Goal: Find specific page/section: Find specific page/section

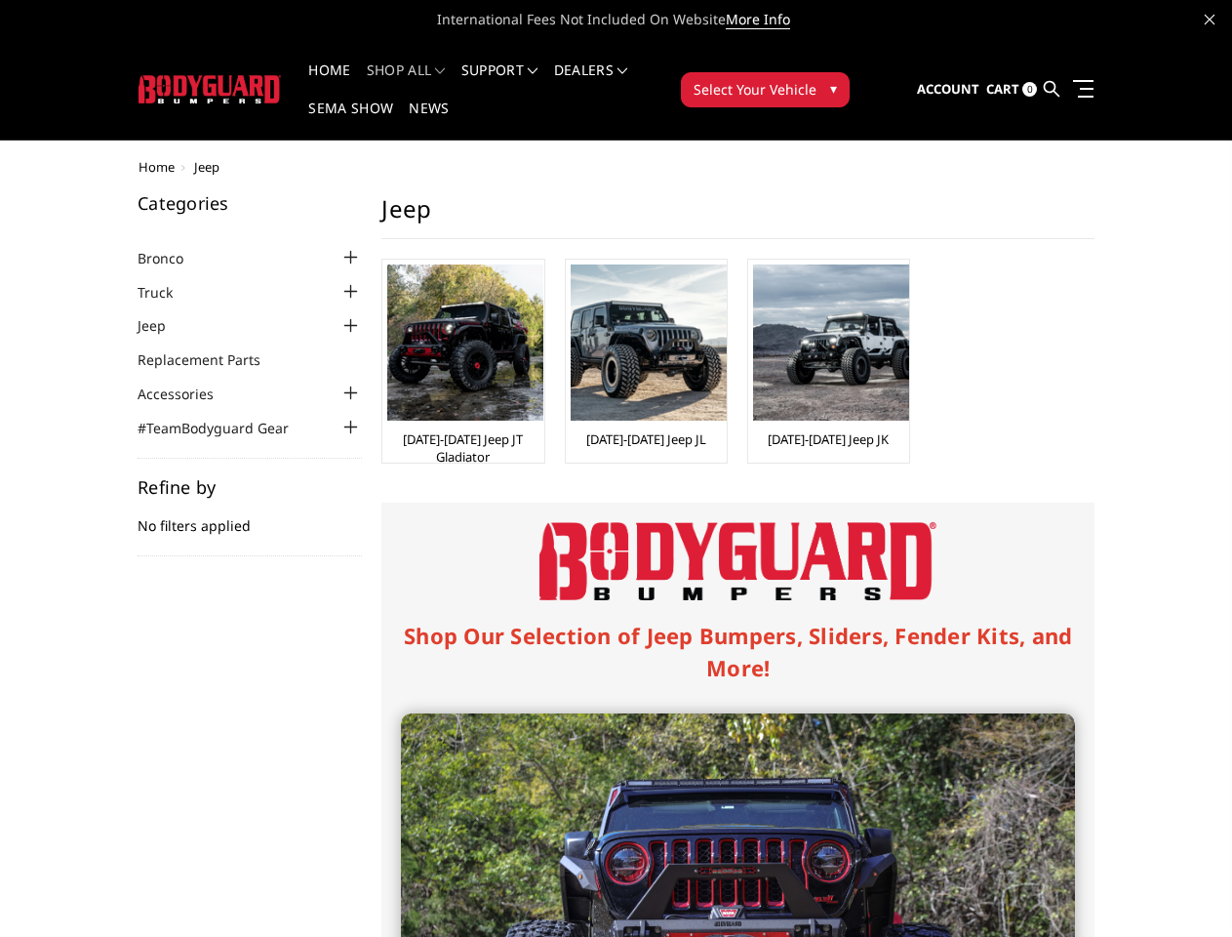
click at [616, 502] on div "Shop Our Selection of Jeep Bumpers, Sliders, Fender Kits, and More! Jeep JT Gla…" at bounding box center [737, 943] width 713 height 882
click at [526, 70] on li "Support FAQ Install Instructions Shipping Warranty Terms & Conditions Cancellat…" at bounding box center [500, 82] width 93 height 38
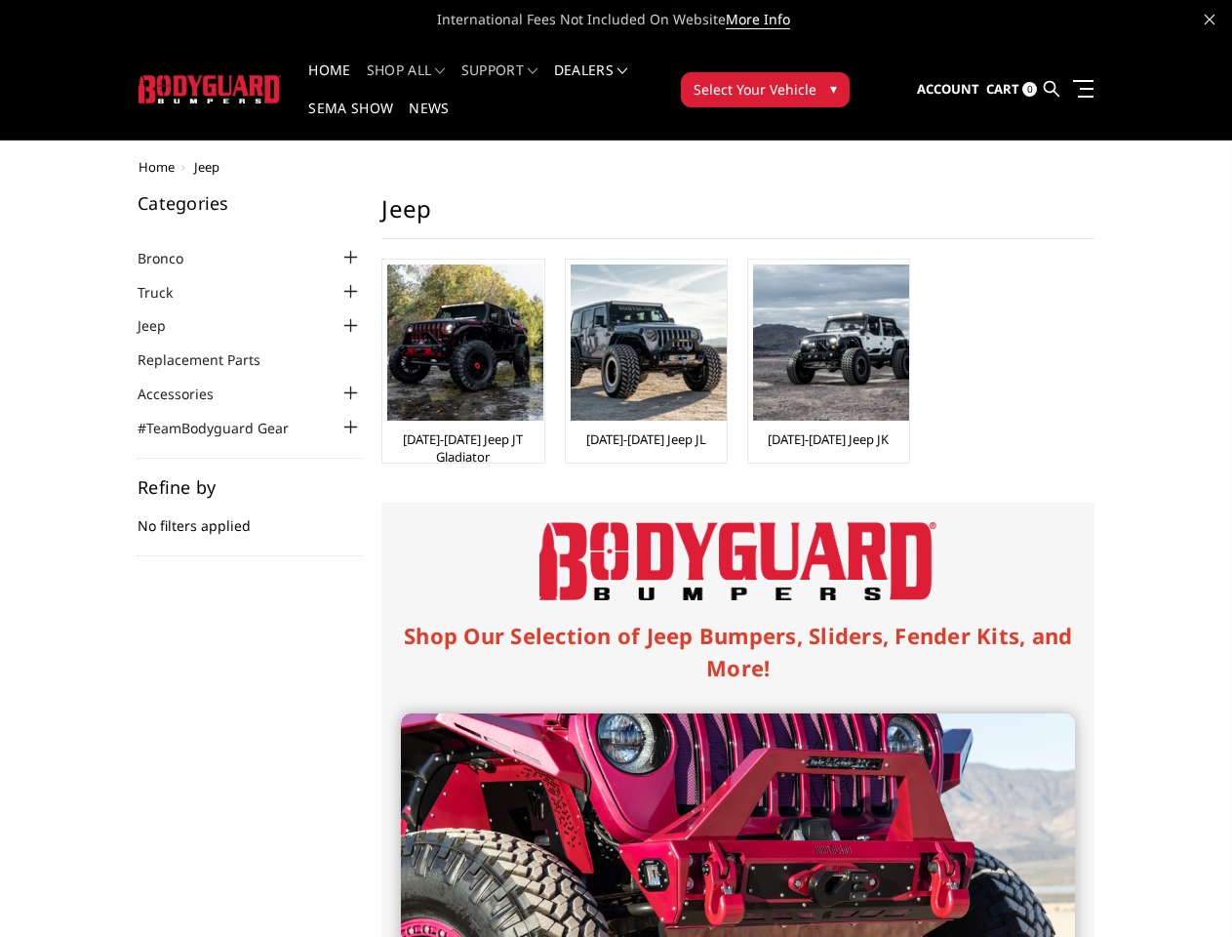
click at [525, 82] on li "Support FAQ Install Instructions Shipping Warranty Terms & Conditions Cancellat…" at bounding box center [500, 82] width 93 height 38
click at [817, 79] on span "Select Your Vehicle" at bounding box center [755, 89] width 123 height 20
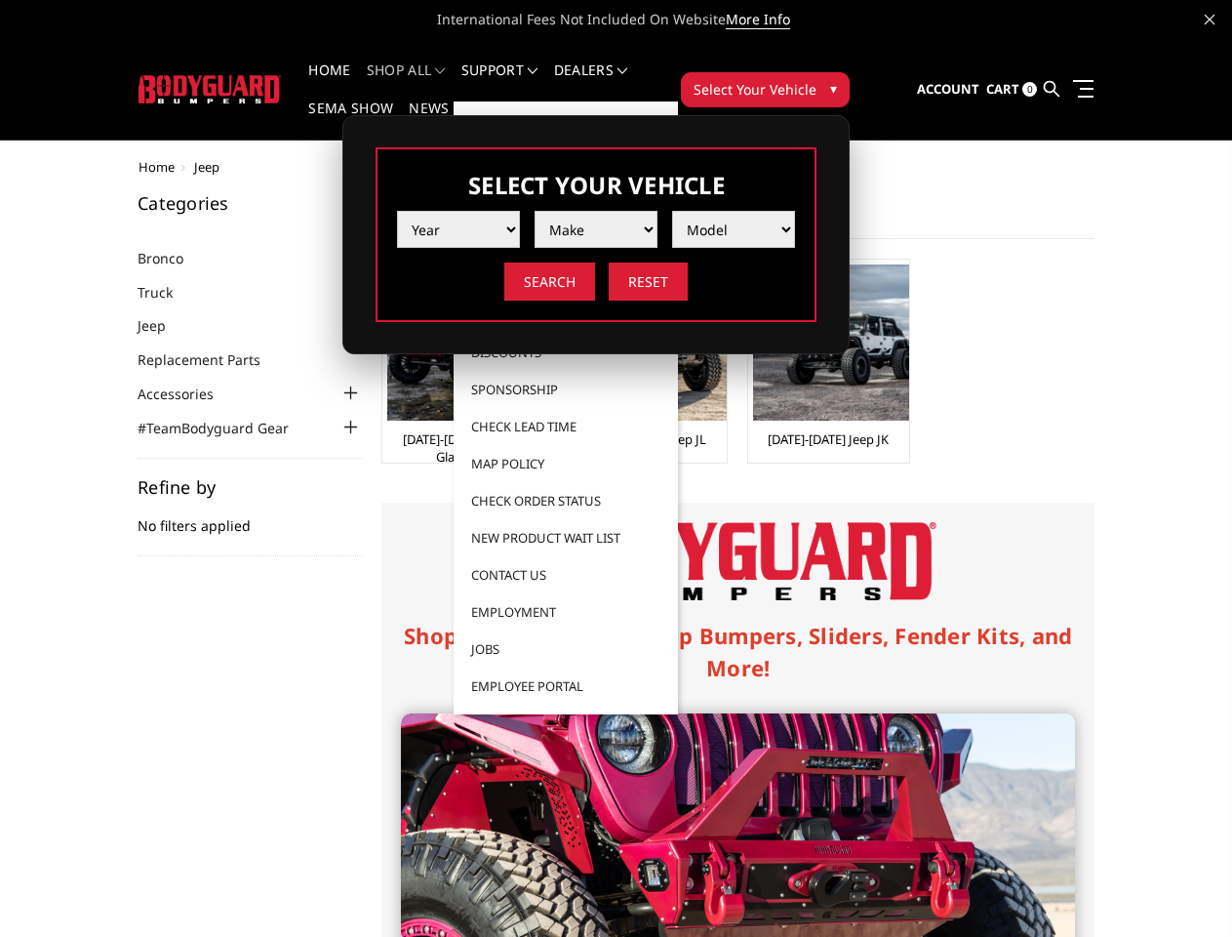
click at [817, 79] on span "Select Your Vehicle" at bounding box center [755, 89] width 123 height 20
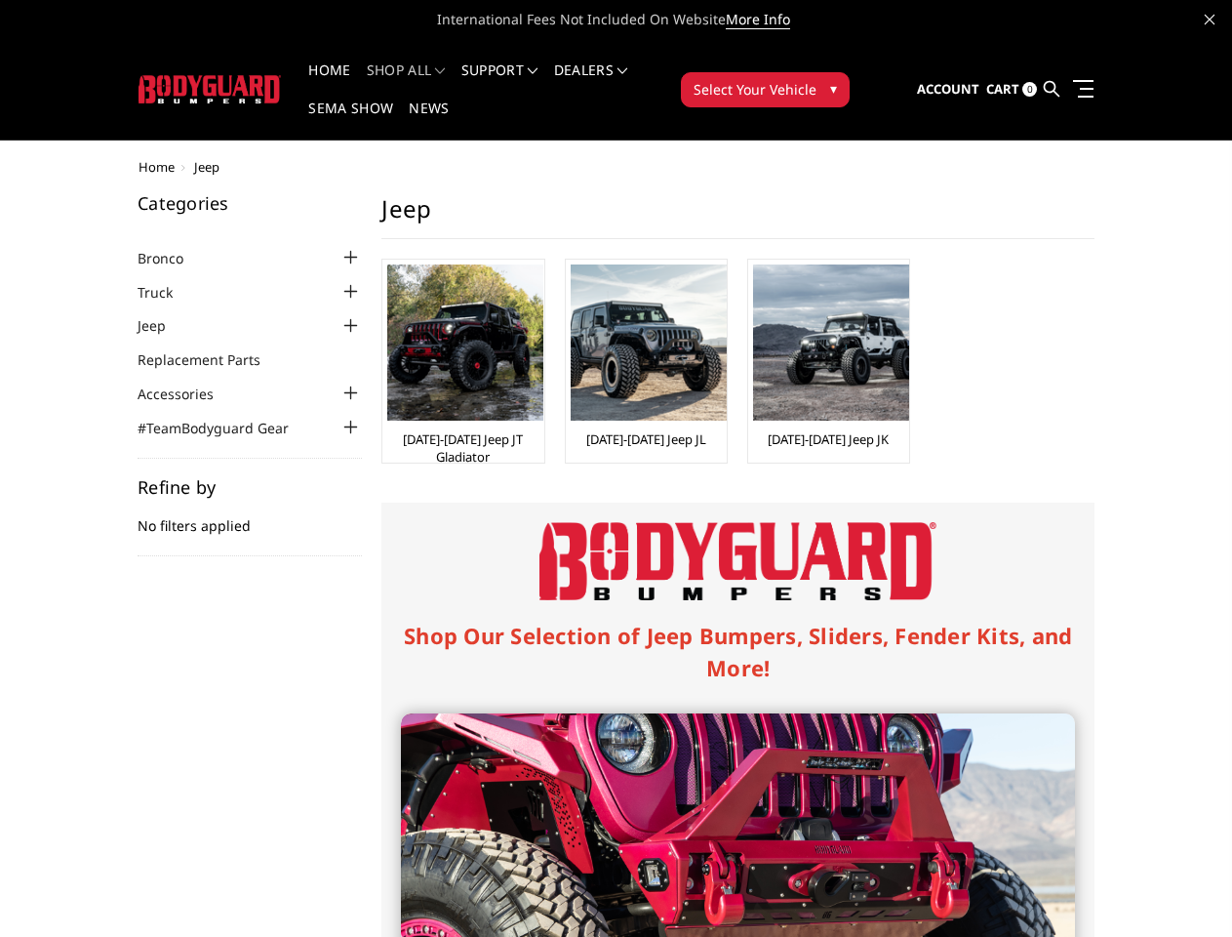
click at [339, 246] on div at bounding box center [350, 257] width 23 height 23
click at [339, 281] on div at bounding box center [350, 292] width 23 height 23
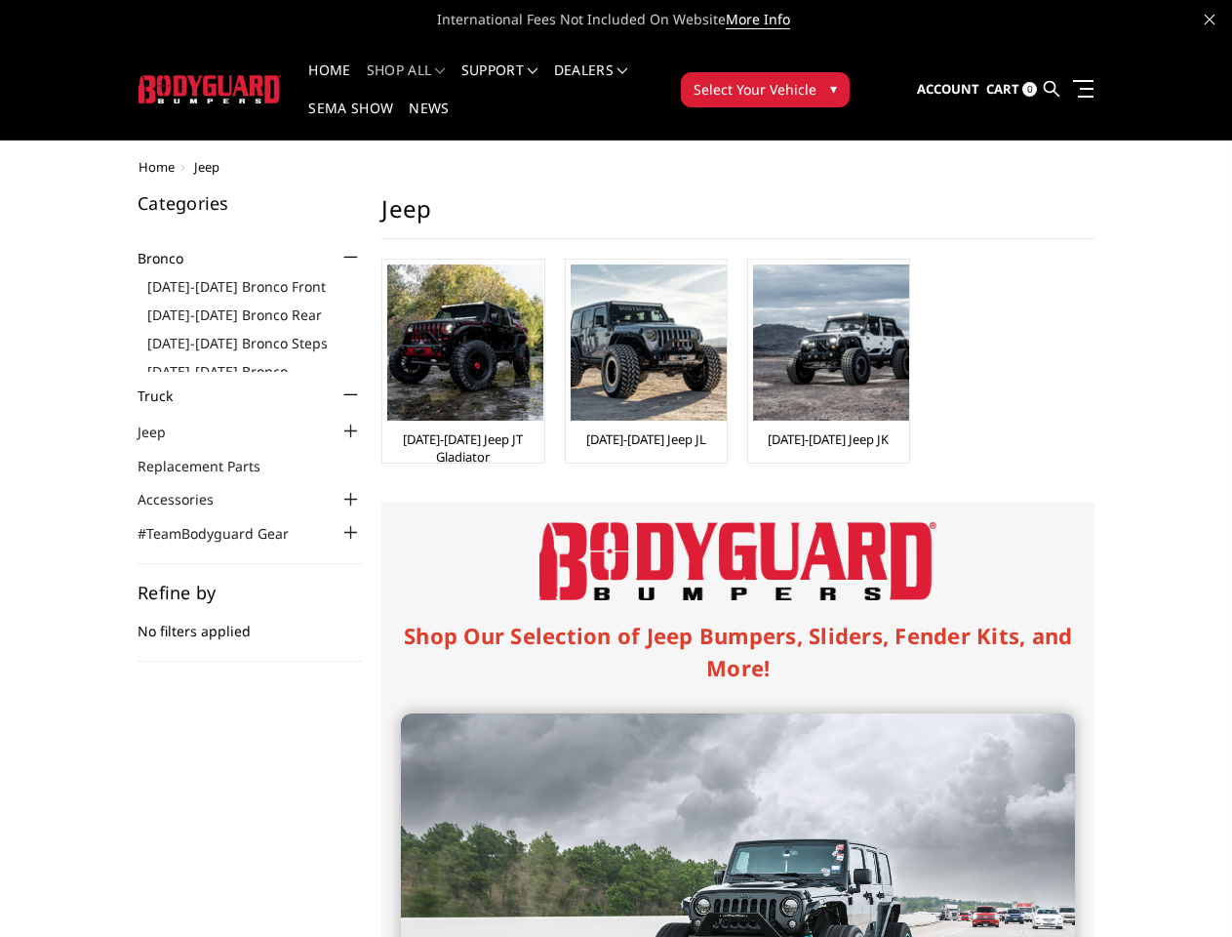
click at [214, 288] on ul "[DATE]-[DATE] Bronco Front [DATE]-[DATE] Bronco Rear [DATE]-[DATE] Bronco Steps…" at bounding box center [254, 319] width 215 height 103
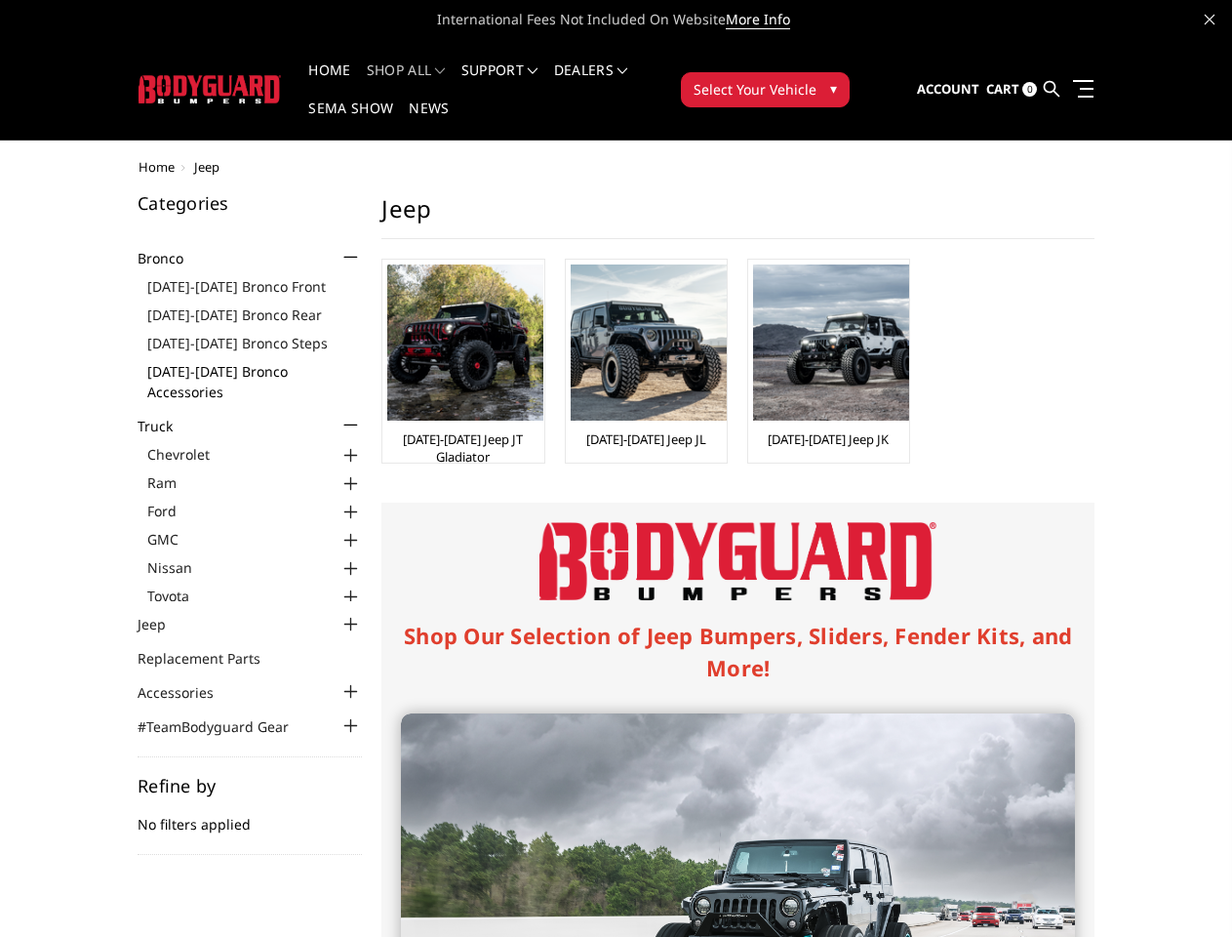
click at [214, 361] on link "[DATE]-[DATE] Bronco Accessories" at bounding box center [254, 381] width 215 height 41
